Goal: Information Seeking & Learning: Learn about a topic

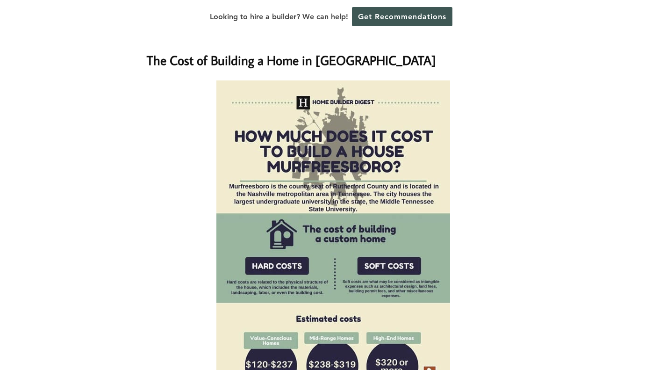
scroll to position [739, 0]
click at [236, 251] on img at bounding box center [333, 267] width 234 height 374
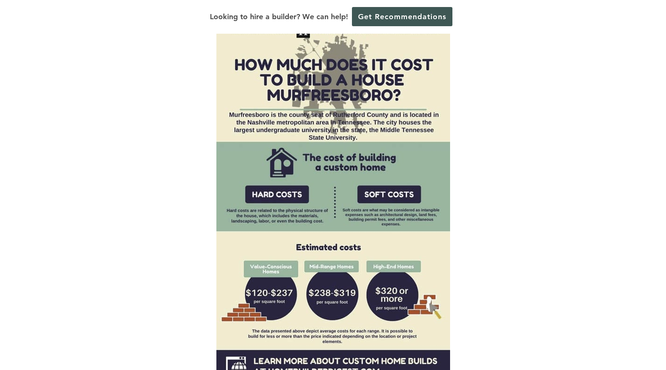
scroll to position [810, 0]
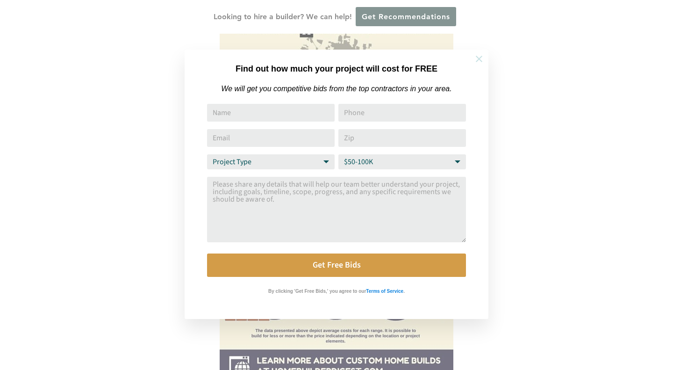
click at [476, 64] on icon at bounding box center [479, 59] width 10 height 10
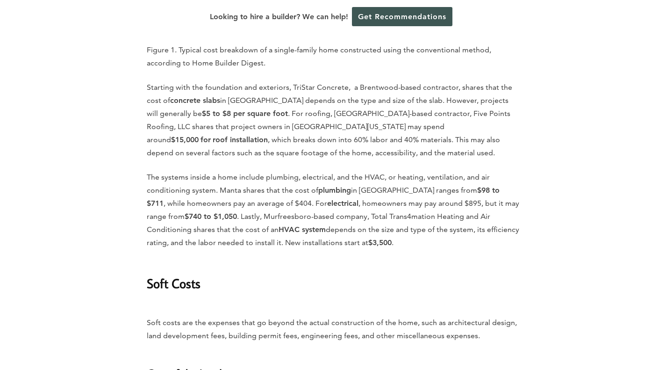
scroll to position [1948, 0]
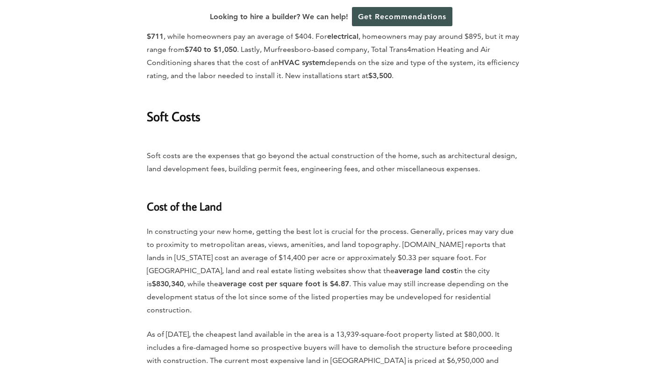
click at [284, 136] on p "Soft costs are the expenses that go beyond the actual construction of the home,…" at bounding box center [333, 155] width 373 height 39
click at [288, 136] on p "Soft costs are the expenses that go beyond the actual construction of the home,…" at bounding box center [333, 155] width 373 height 39
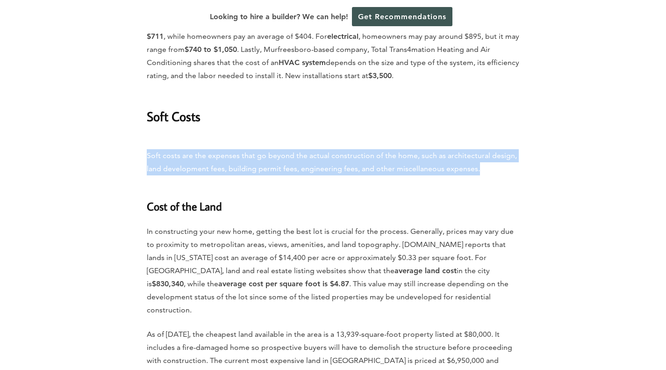
click at [288, 136] on p "Soft costs are the expenses that go beyond the actual construction of the home,…" at bounding box center [333, 155] width 373 height 39
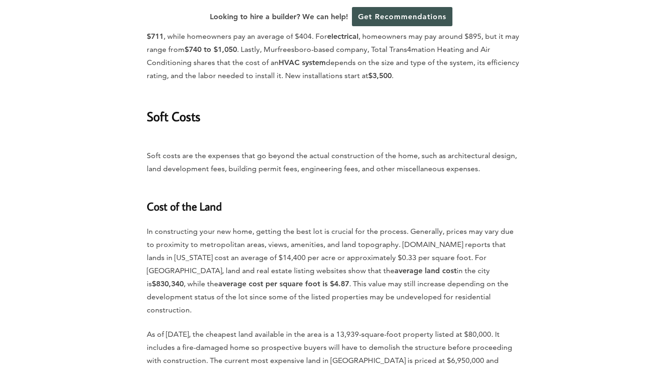
click at [288, 136] on p "Soft costs are the expenses that go beyond the actual construction of the home,…" at bounding box center [333, 155] width 373 height 39
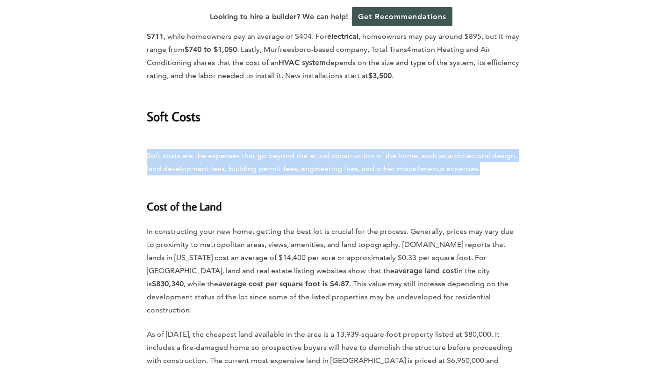
click at [288, 136] on p "Soft costs are the expenses that go beyond the actual construction of the home,…" at bounding box center [333, 155] width 373 height 39
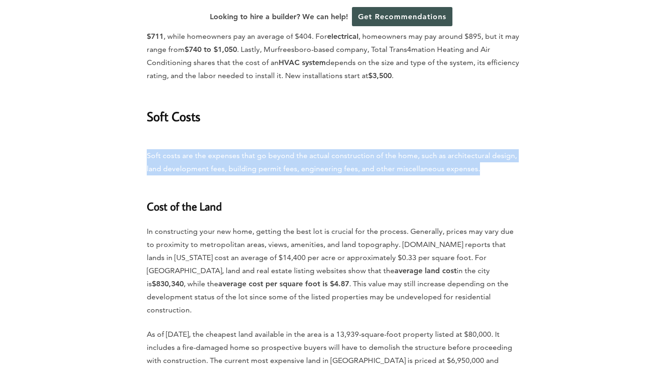
click at [288, 136] on p "Soft costs are the expenses that go beyond the actual construction of the home,…" at bounding box center [333, 155] width 373 height 39
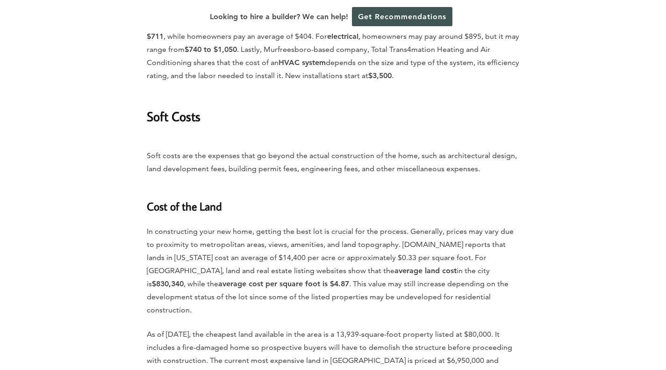
click at [279, 225] on p "In constructing your new home, getting the best lot is crucial for the process.…" at bounding box center [333, 271] width 373 height 92
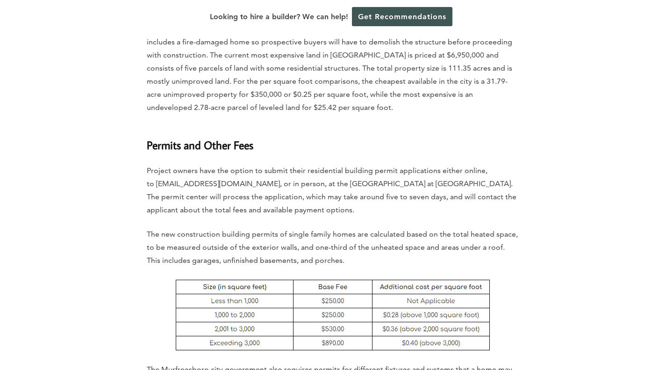
scroll to position [2252, 0]
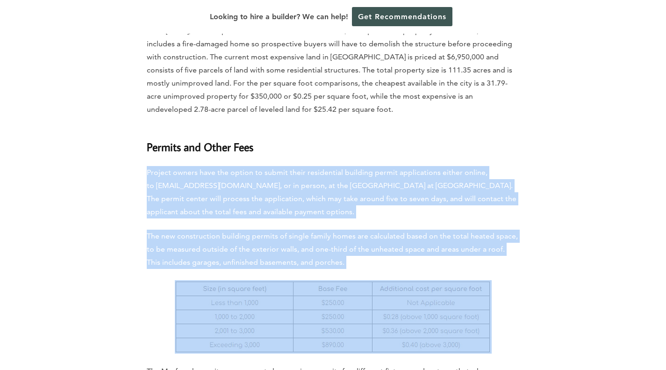
drag, startPoint x: 144, startPoint y: 86, endPoint x: 385, endPoint y: 193, distance: 263.5
click at [385, 193] on div "Home » Cost Guides » [US_STATE] Cost Guides » How Much Does it Cost to Build a …" at bounding box center [333, 320] width 533 height 4280
click at [385, 280] on img at bounding box center [333, 316] width 317 height 73
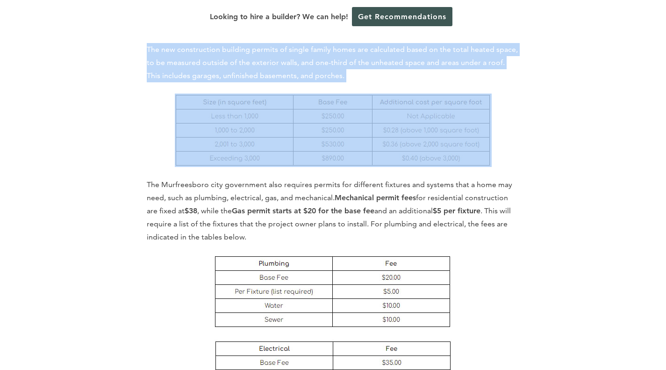
scroll to position [2466, 0]
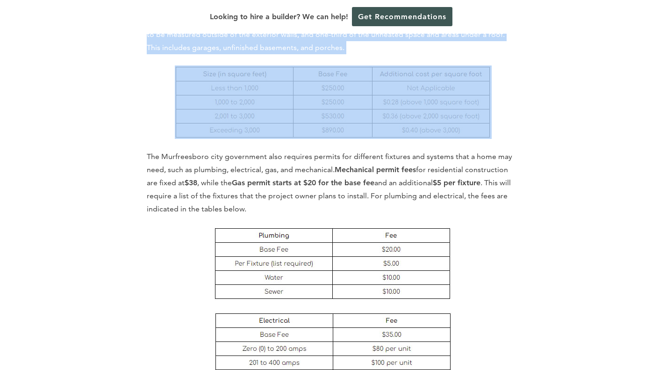
click at [385, 227] on img at bounding box center [333, 263] width 237 height 73
